Goal: Navigation & Orientation: Go to known website

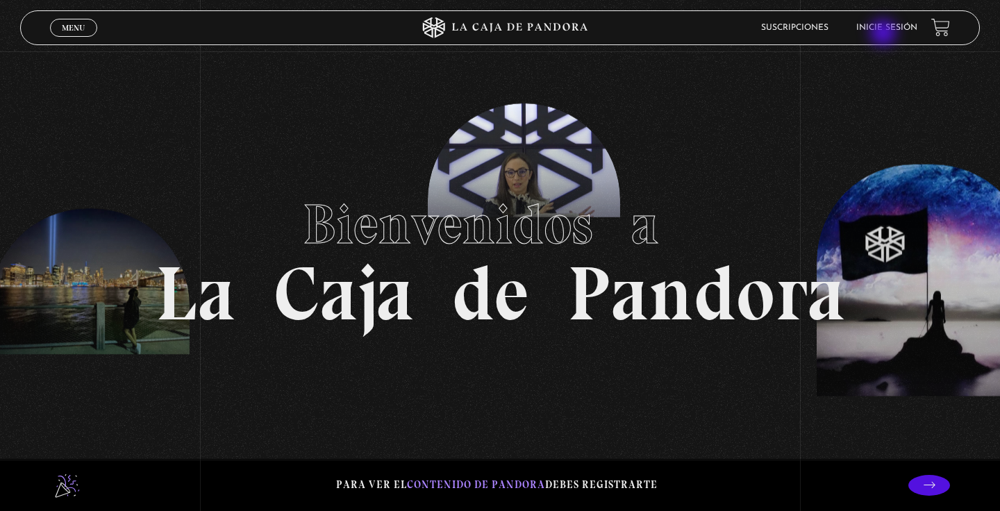
click at [885, 34] on li "Inicie sesión" at bounding box center [886, 28] width 61 height 22
click at [890, 24] on link "Inicie sesión" at bounding box center [886, 28] width 61 height 8
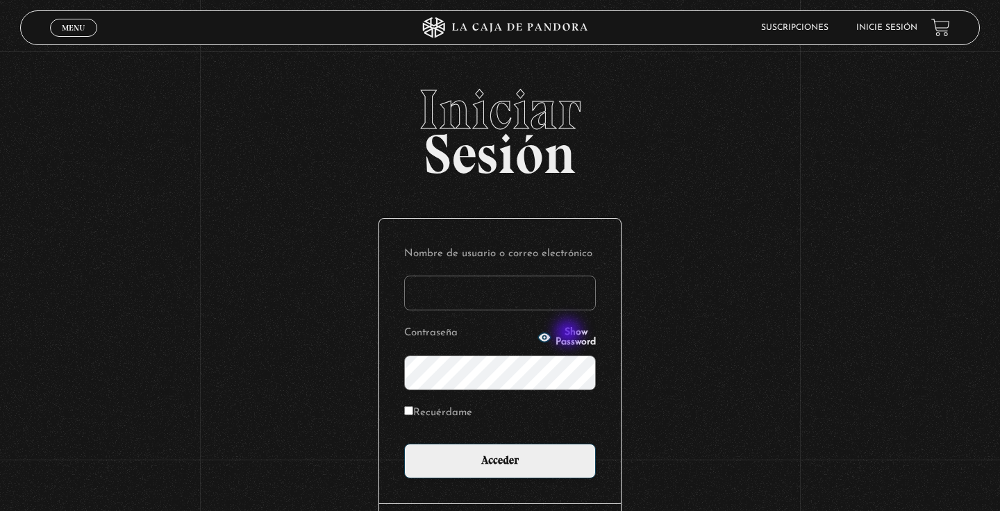
type input "[EMAIL_ADDRESS][DOMAIN_NAME]"
click at [570, 334] on span "Show Password" at bounding box center [576, 337] width 40 height 19
click at [570, 334] on span "Hide Password" at bounding box center [576, 337] width 40 height 19
click at [413, 415] on label "Recuérdame" at bounding box center [438, 414] width 68 height 22
click at [413, 415] on input "Recuérdame" at bounding box center [408, 410] width 9 height 9
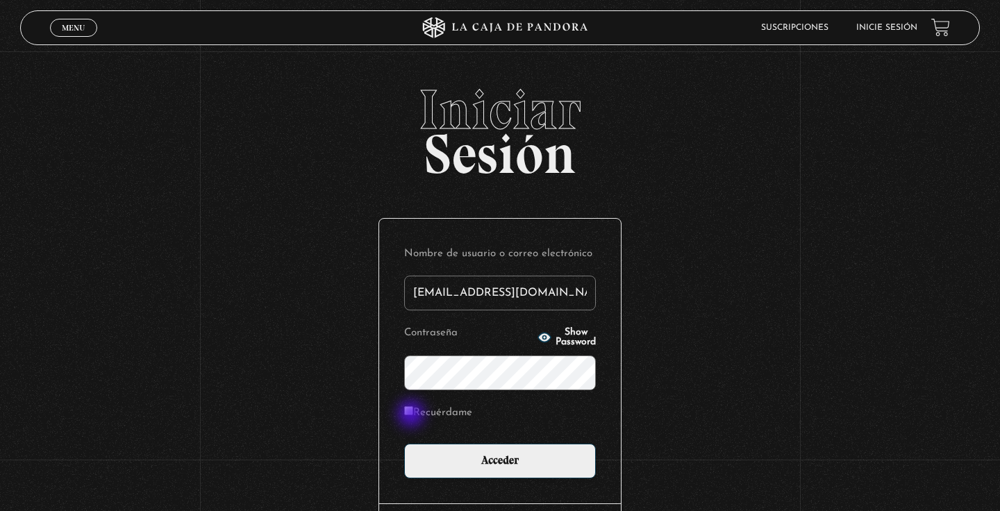
checkbox input "true"
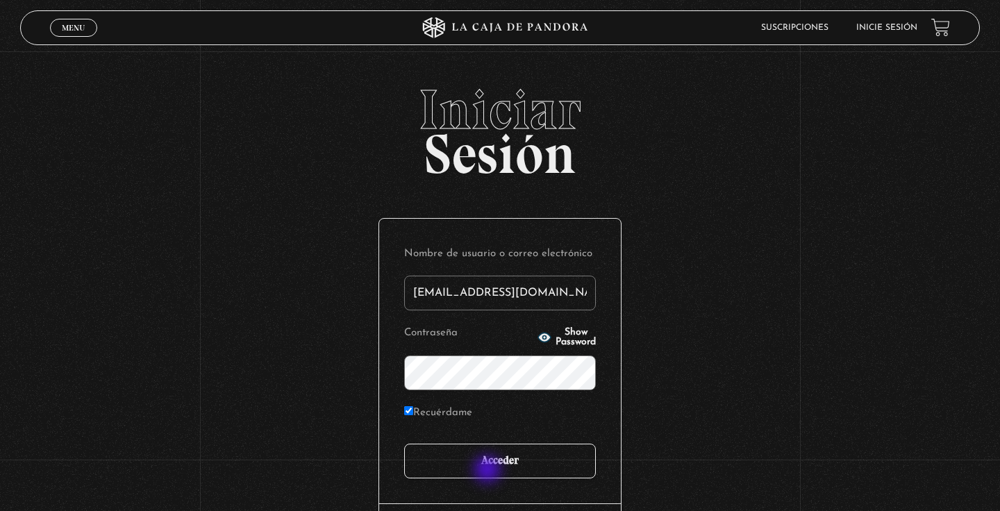
click at [489, 471] on input "Acceder" at bounding box center [500, 461] width 192 height 35
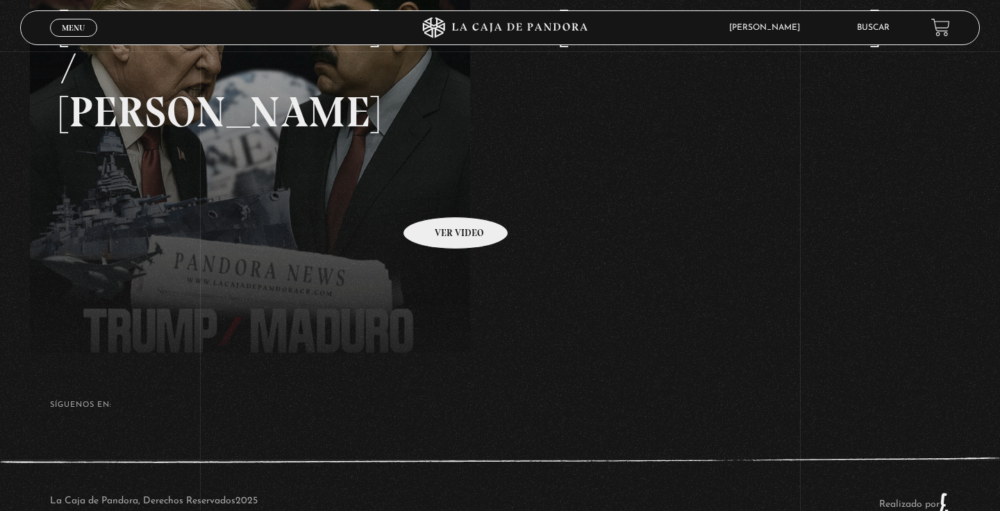
scroll to position [268, 0]
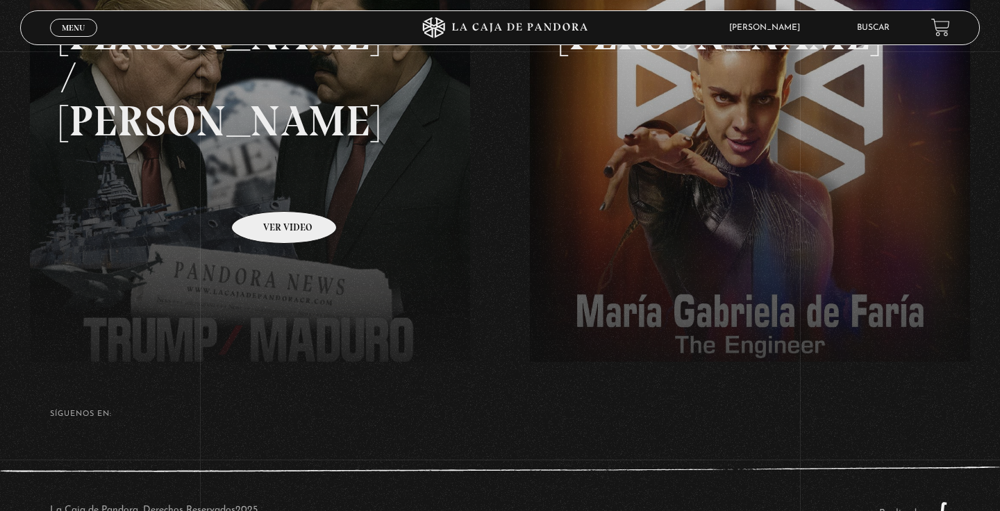
click at [266, 190] on link at bounding box center [530, 208] width 1000 height 511
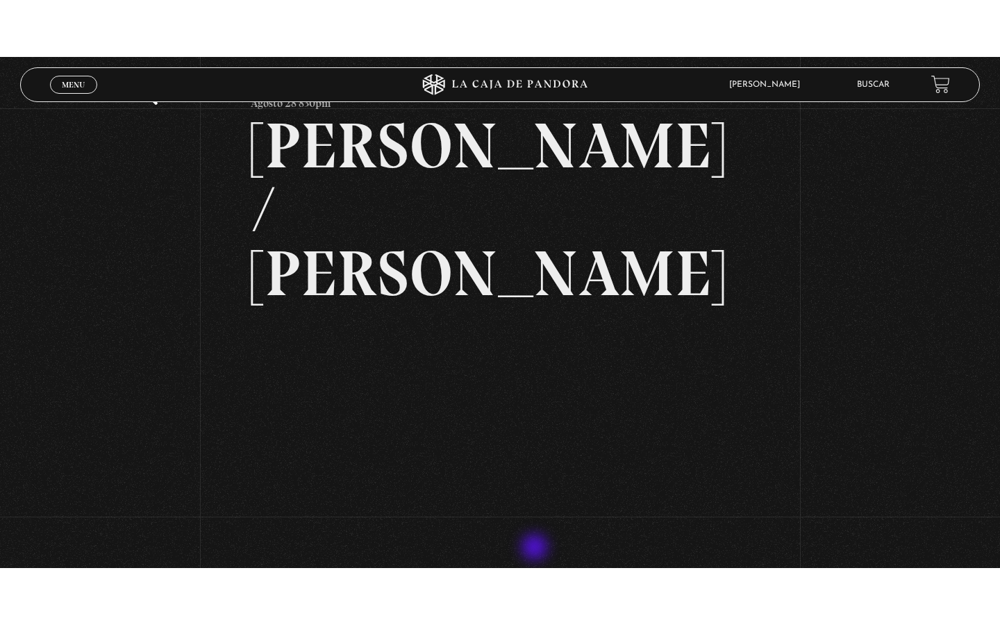
scroll to position [74, 0]
